Goal: Transaction & Acquisition: Purchase product/service

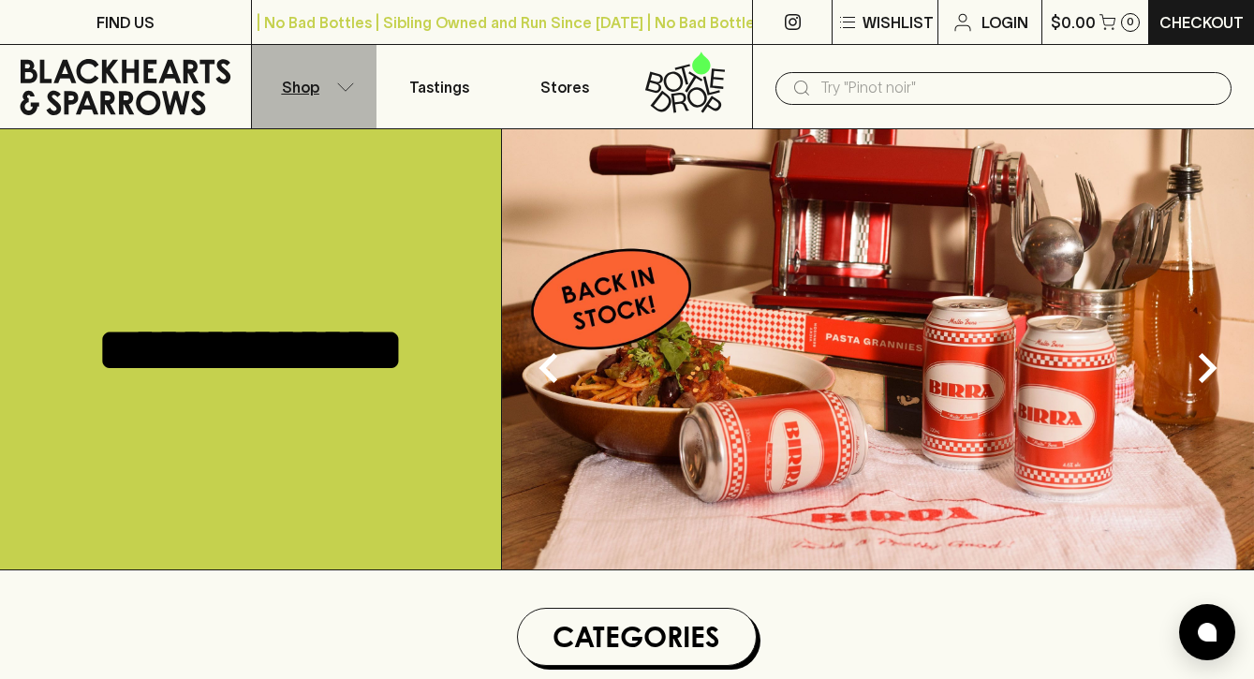
click at [325, 75] on button "Shop" at bounding box center [315, 86] width 126 height 83
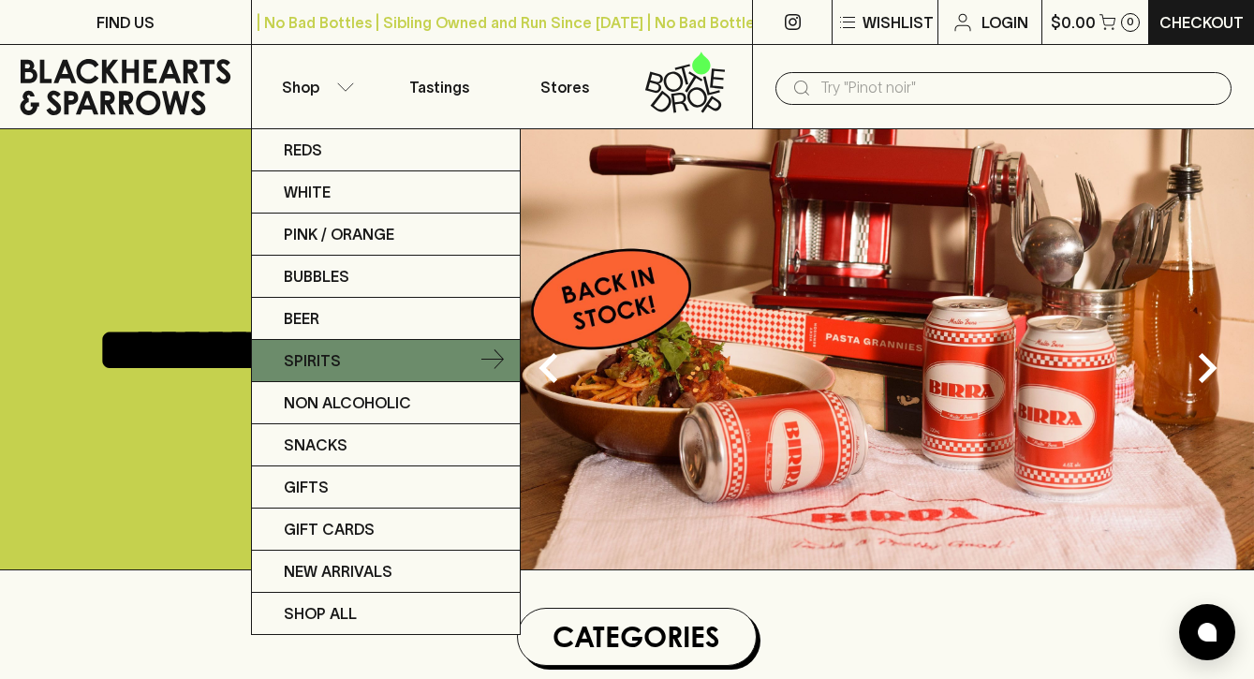
click at [345, 350] on link "Spirits" at bounding box center [386, 361] width 268 height 42
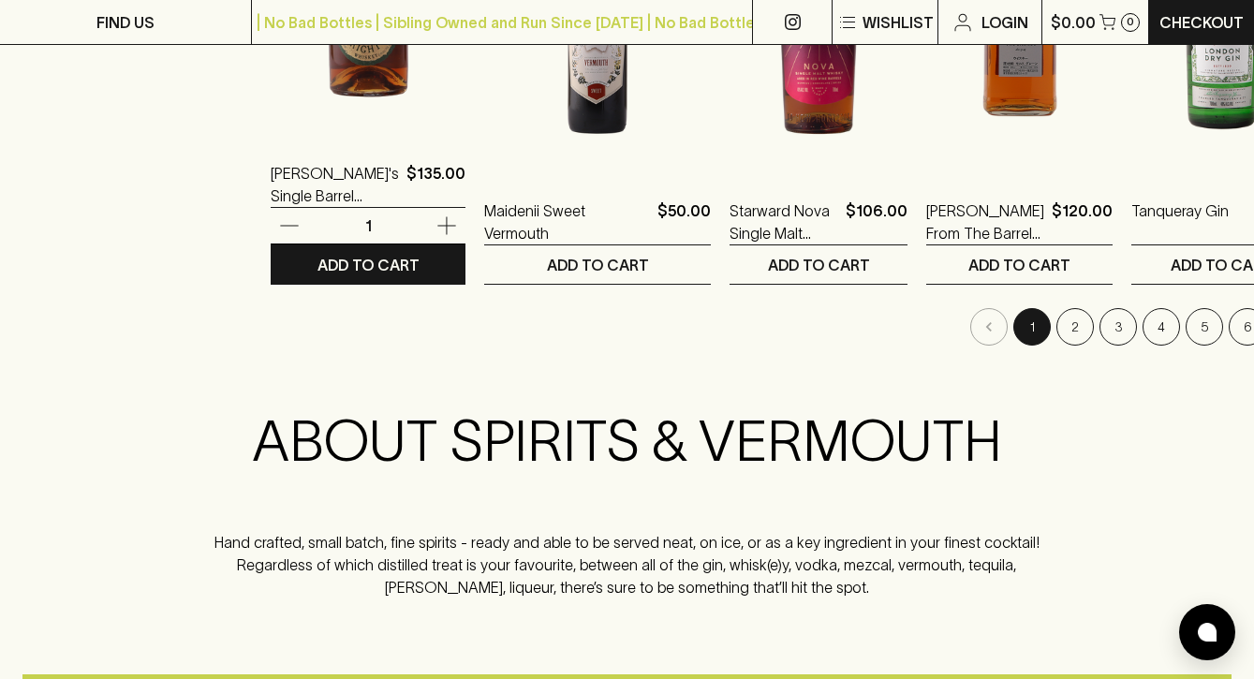
scroll to position [2028, 0]
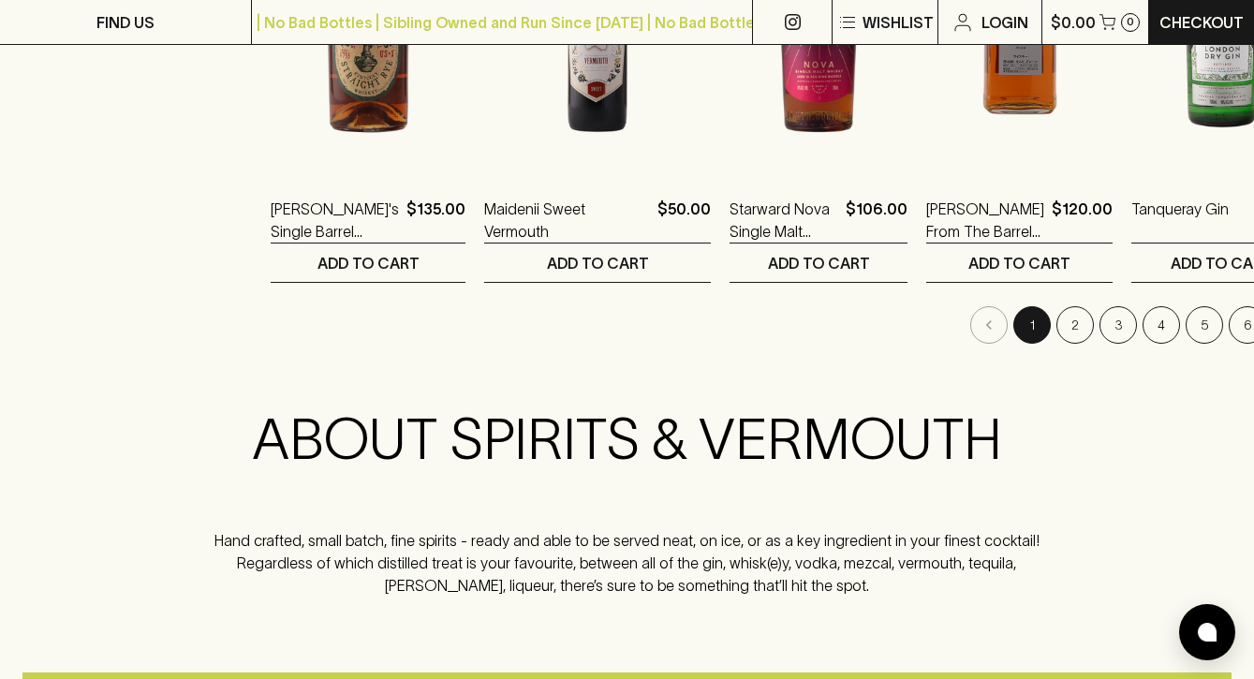
click at [1054, 319] on li "2" at bounding box center [1075, 324] width 43 height 37
click at [1057, 323] on button "2" at bounding box center [1075, 324] width 37 height 37
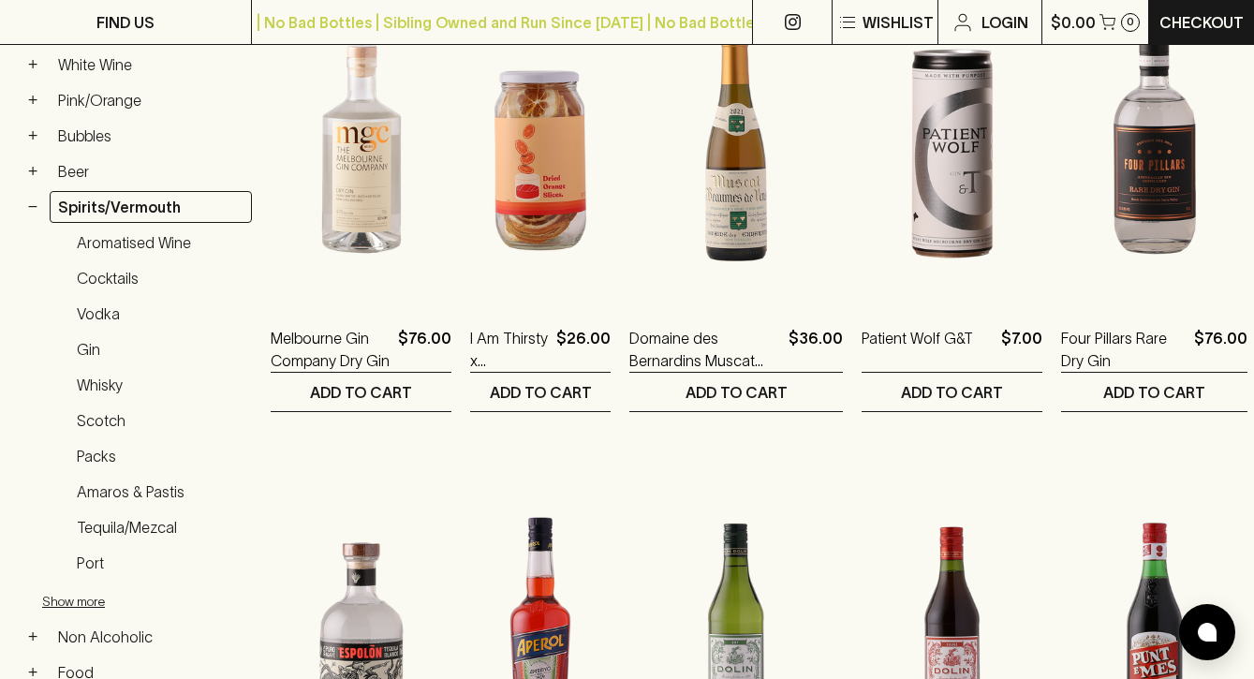
scroll to position [407, 0]
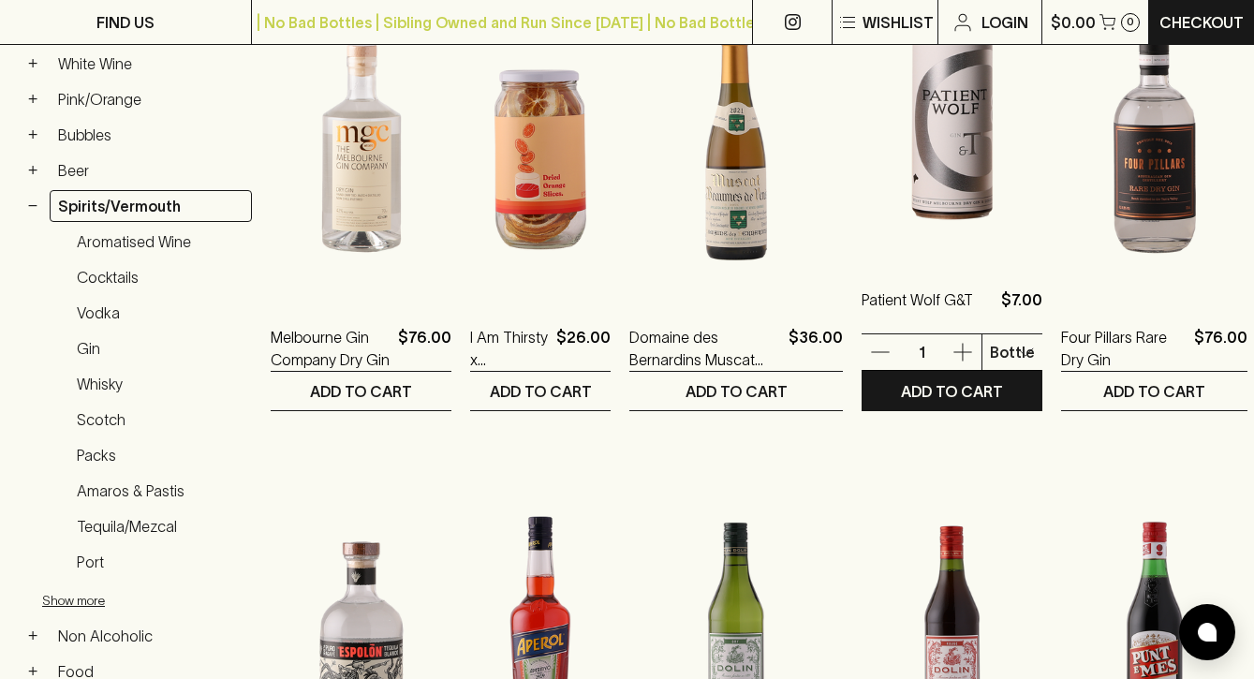
click at [941, 169] on img at bounding box center [952, 97] width 181 height 328
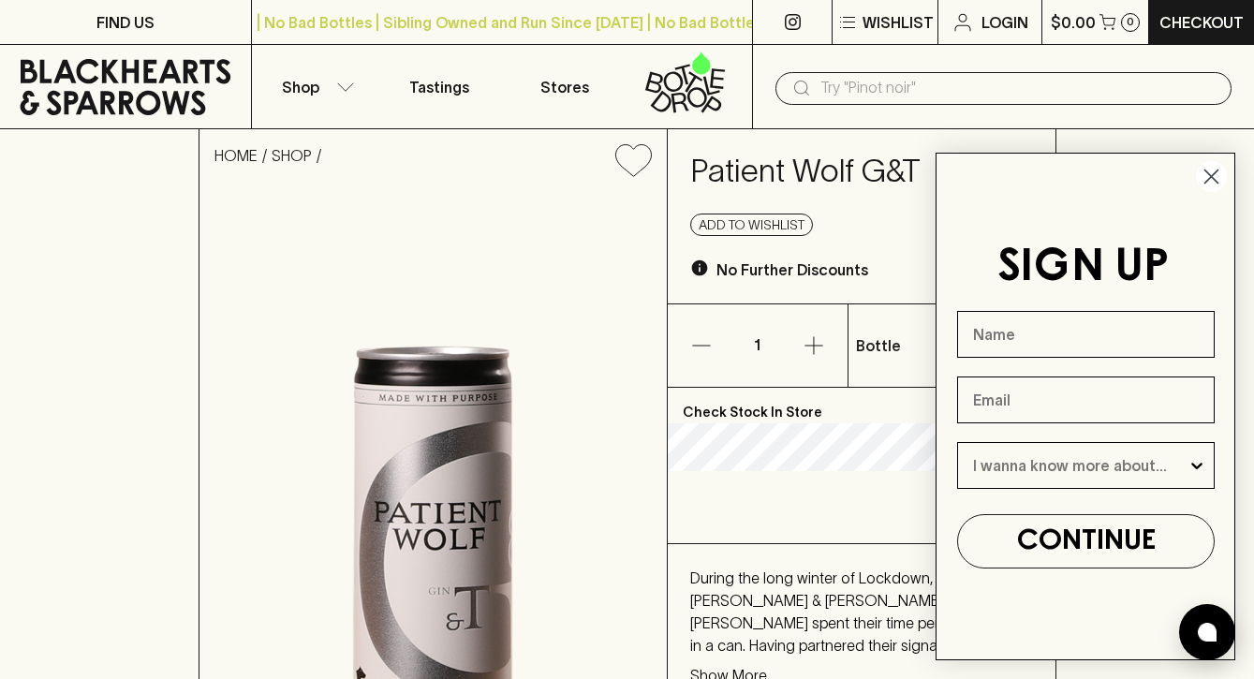
click at [1213, 176] on icon "Close dialog" at bounding box center [1212, 176] width 13 height 13
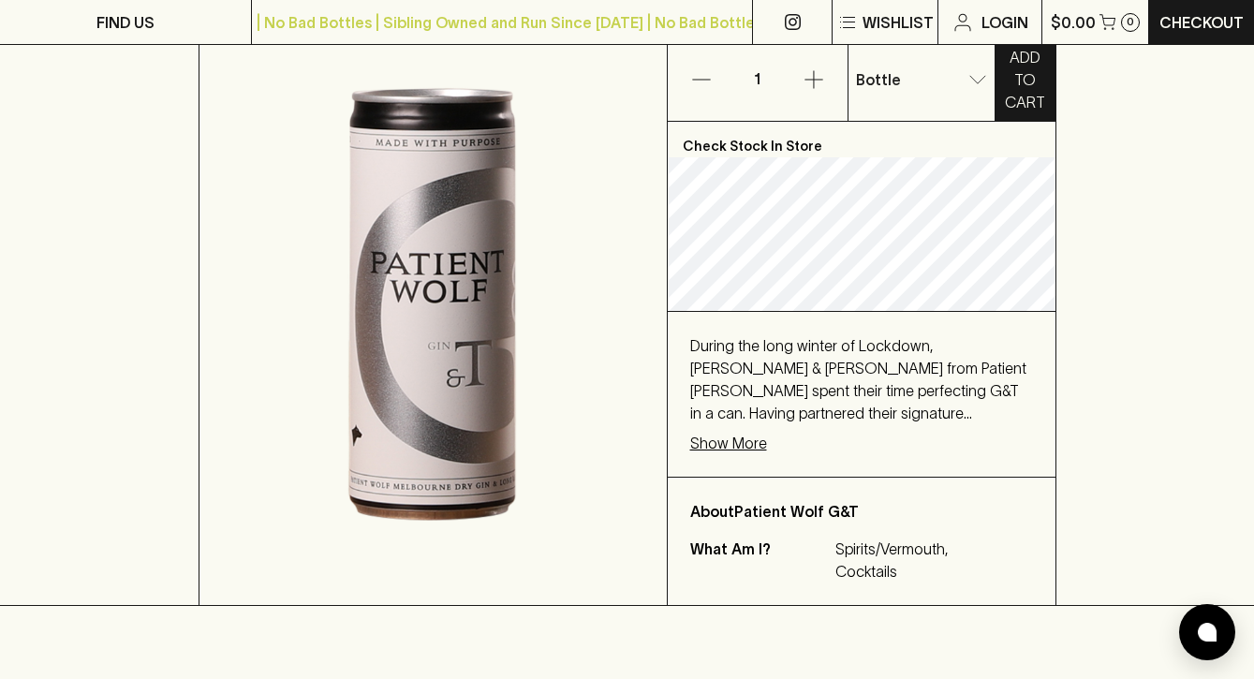
scroll to position [268, 0]
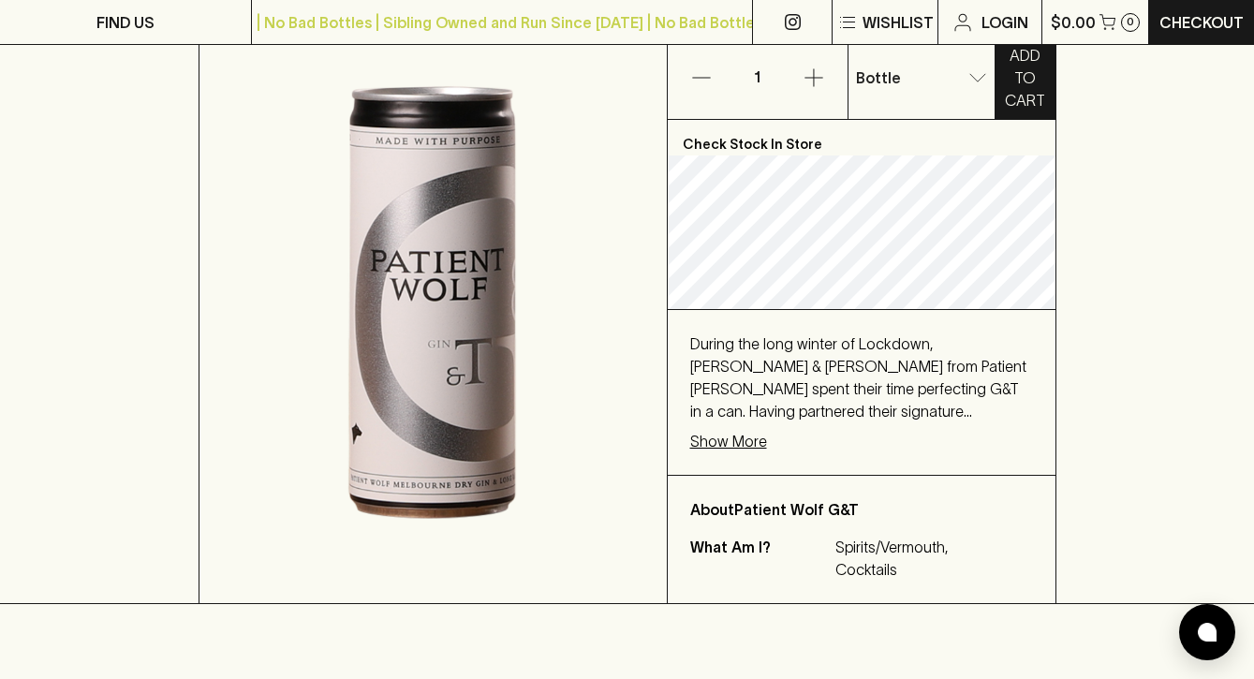
click at [739, 437] on p "Show More" at bounding box center [728, 441] width 77 height 22
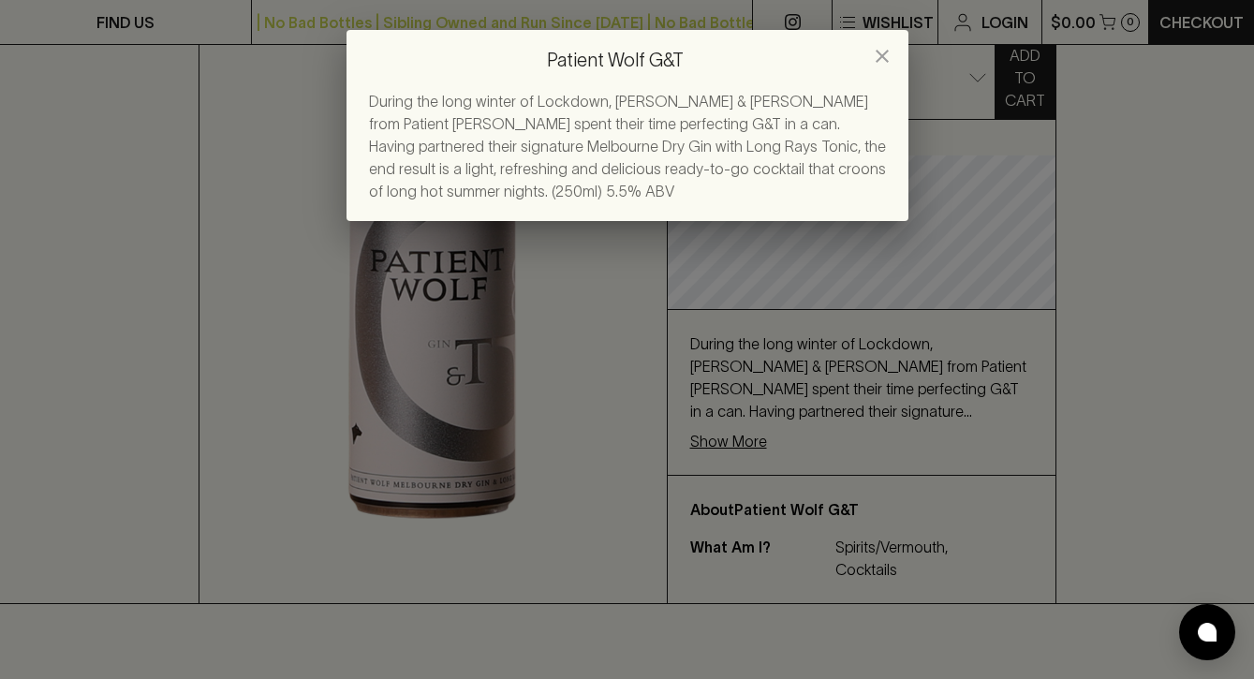
click at [885, 57] on icon "close" at bounding box center [882, 56] width 22 height 22
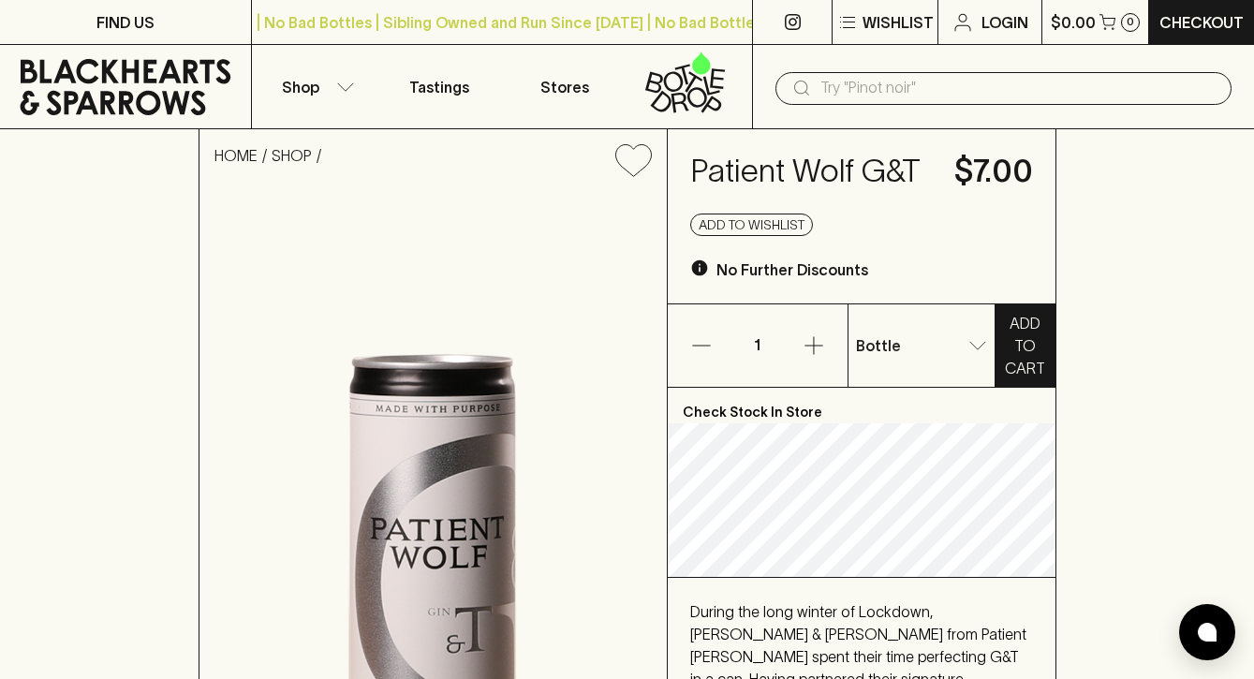
scroll to position [0, 0]
click at [888, 409] on p "4 Pack" at bounding box center [888, 414] width 49 height 22
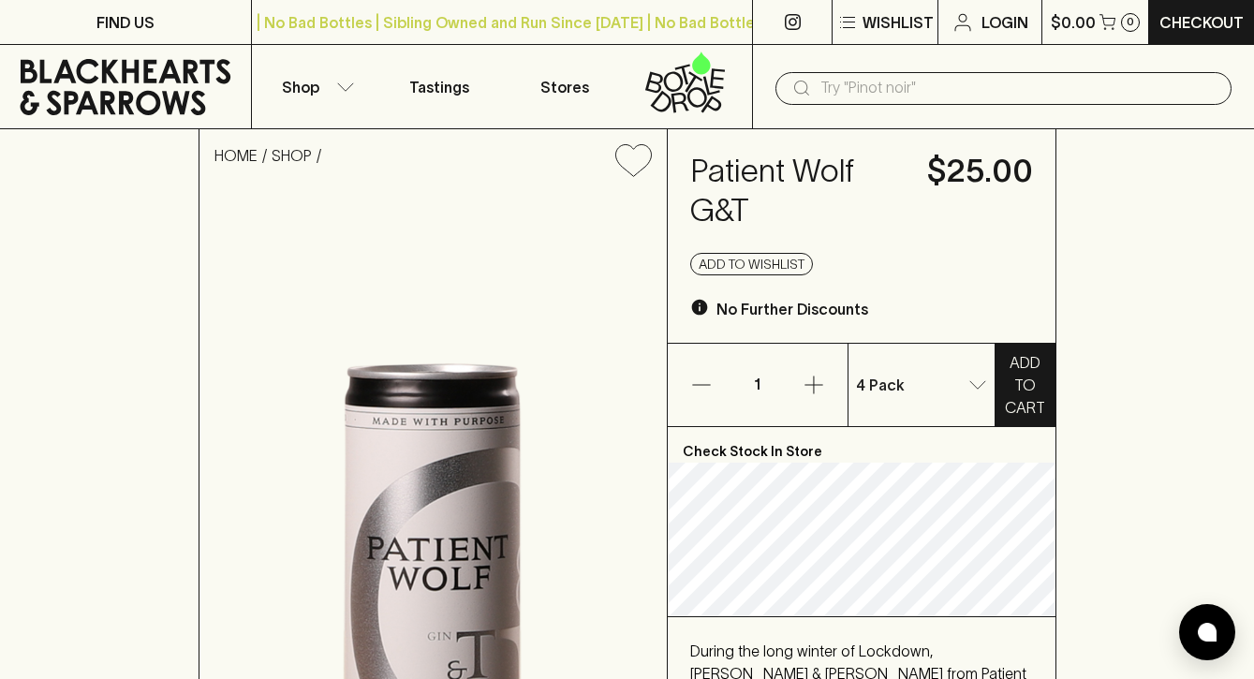
type input "1"
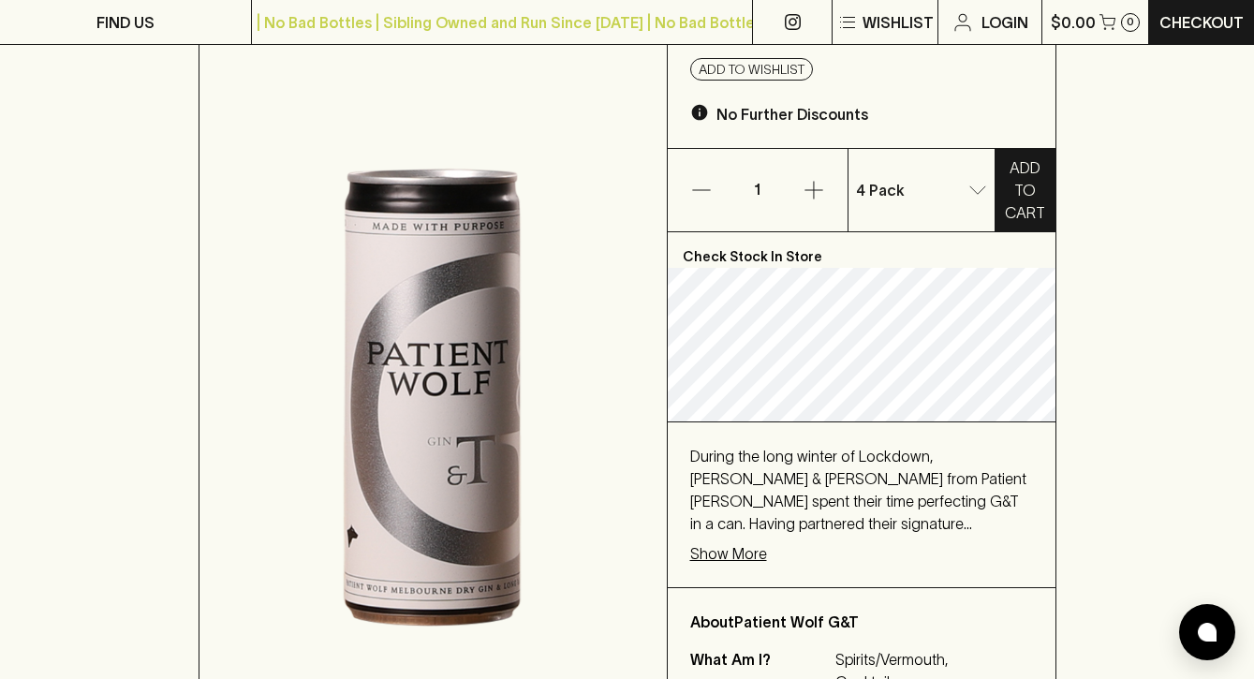
scroll to position [268, 0]
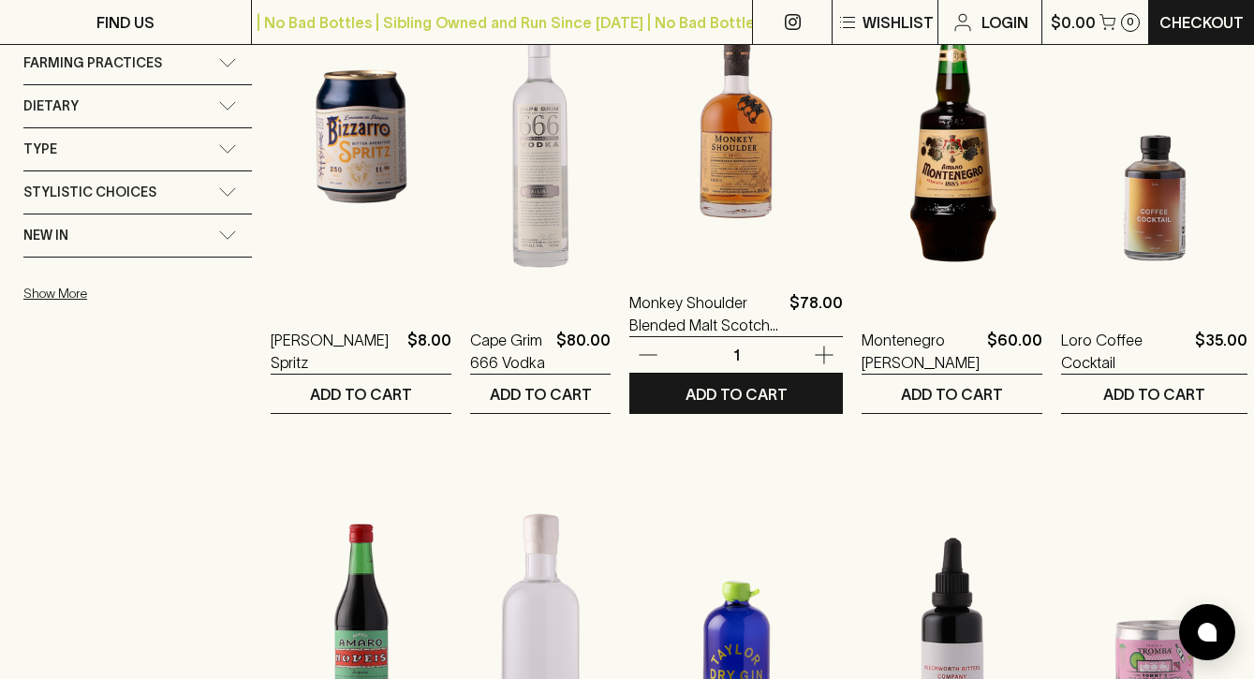
scroll to position [1405, 0]
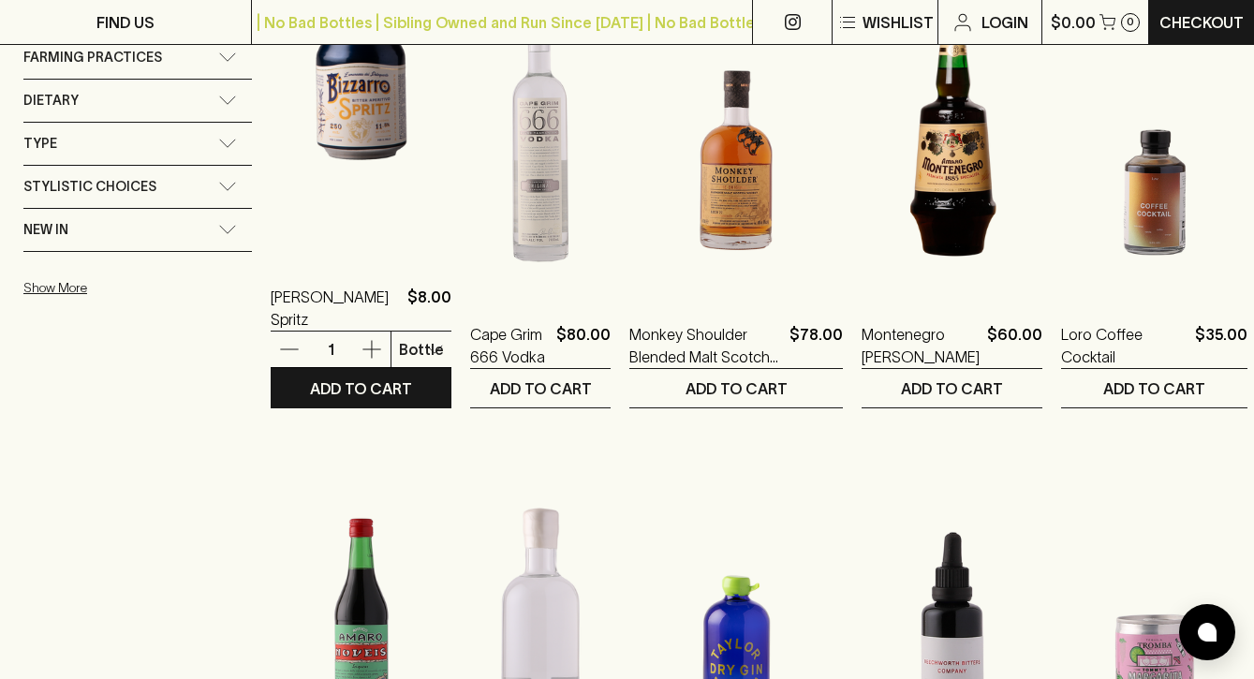
click at [367, 137] on img at bounding box center [361, 94] width 181 height 328
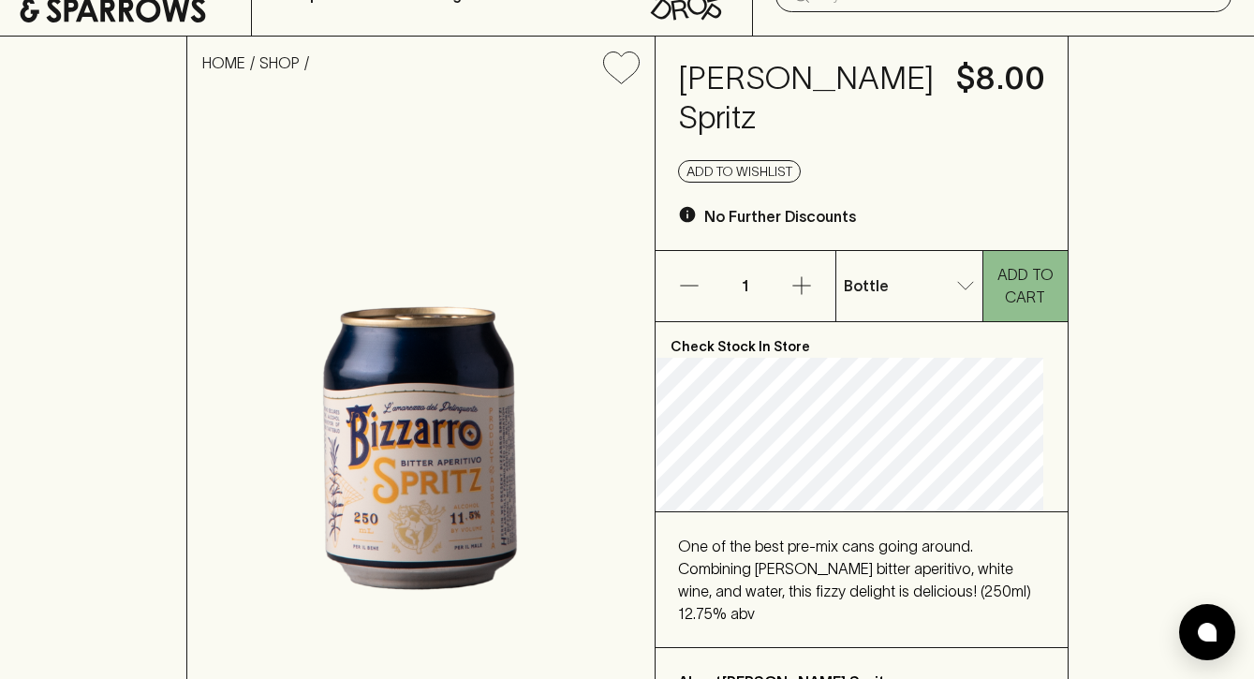
scroll to position [94, 0]
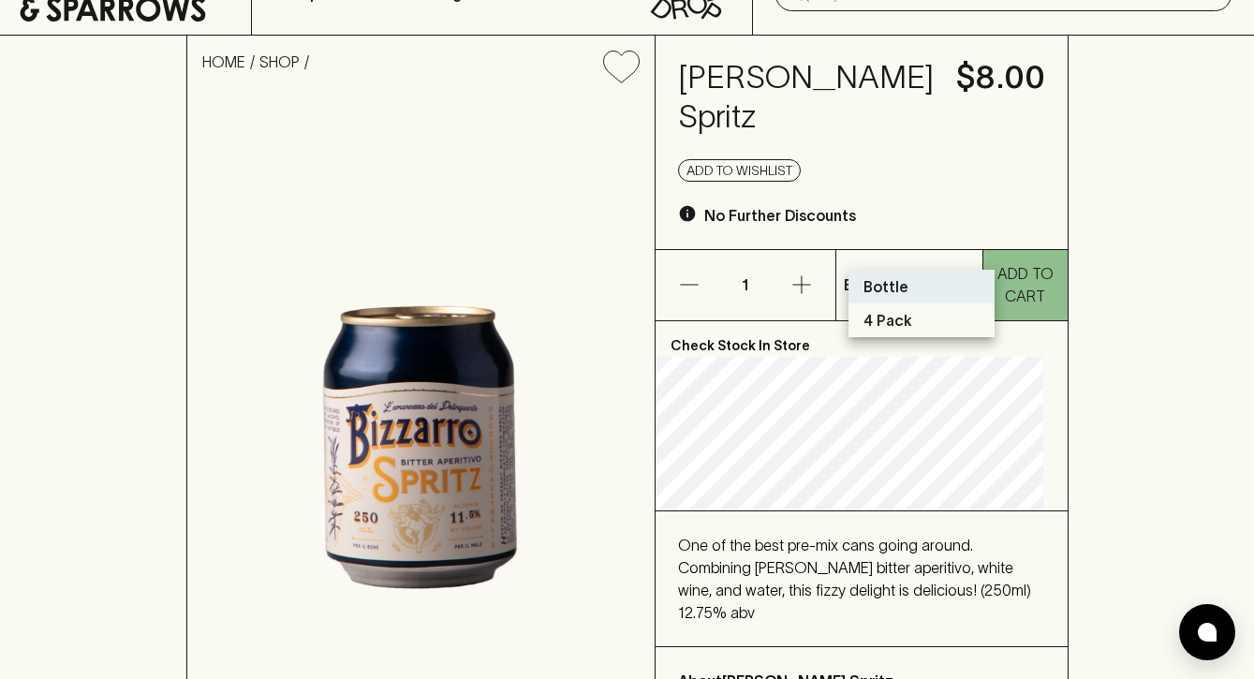
click at [923, 311] on li "4 Pack" at bounding box center [922, 321] width 146 height 34
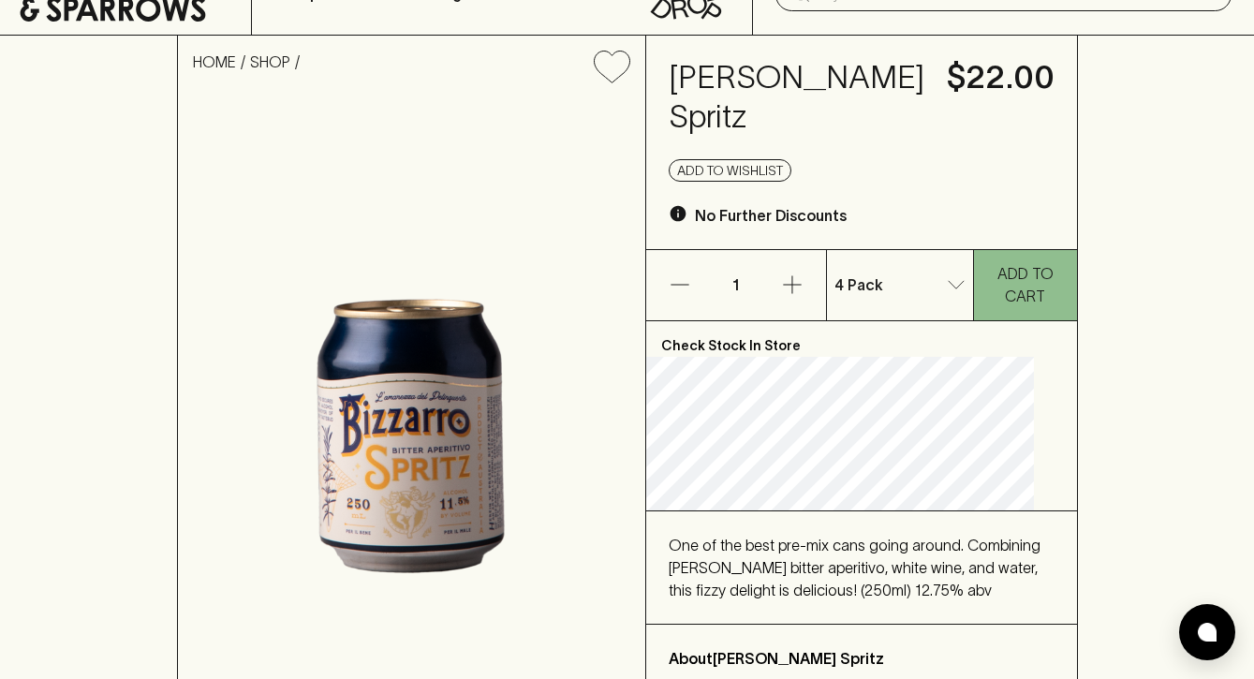
type input "1"
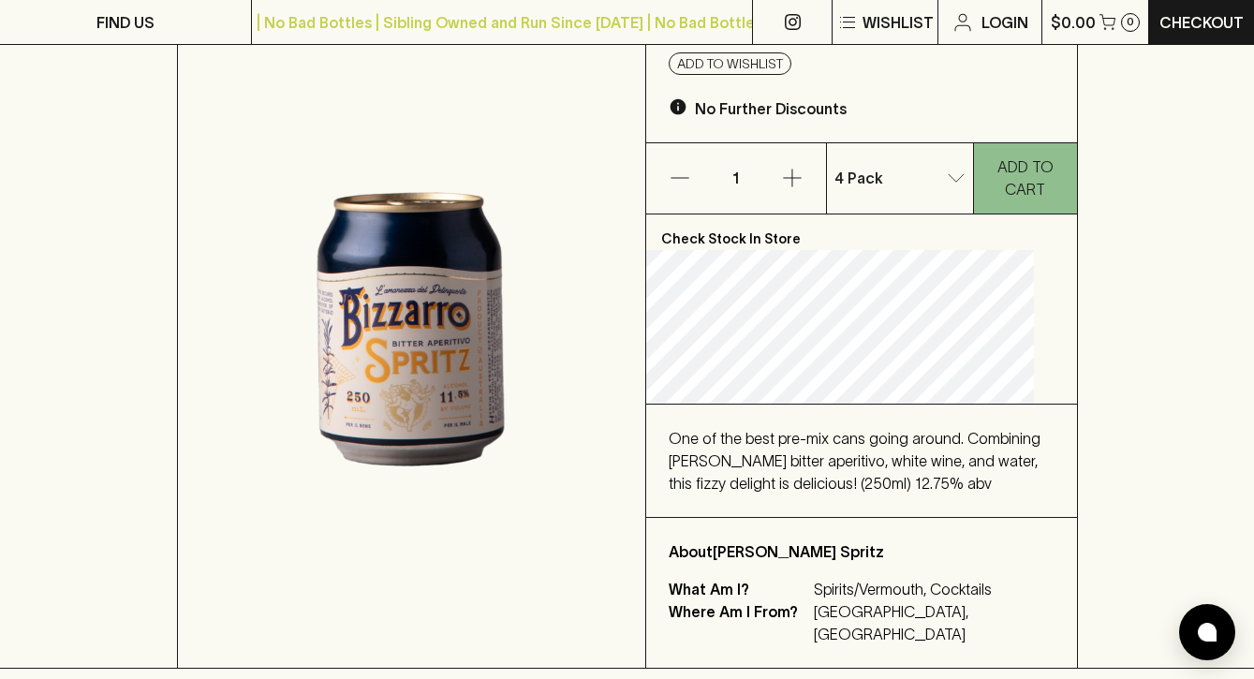
scroll to position [204, 0]
